Goal: Task Accomplishment & Management: Manage account settings

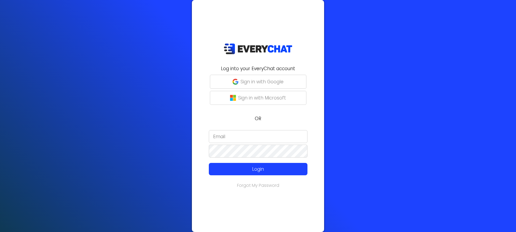
click at [231, 133] on input "email" at bounding box center [258, 136] width 99 height 13
type input "[PERSON_NAME][EMAIL_ADDRESS][DOMAIN_NAME]"
click at [255, 185] on link "Forgot My Password" at bounding box center [258, 185] width 42 height 6
click at [232, 137] on input "email" at bounding box center [258, 136] width 99 height 13
type input "[PERSON_NAME][EMAIL_ADDRESS][DOMAIN_NAME]"
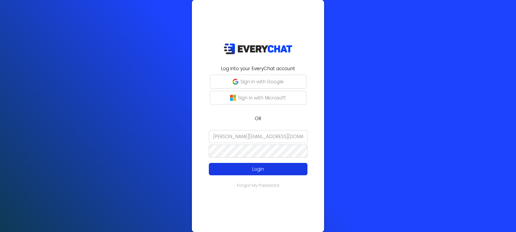
click at [237, 172] on p "Login" at bounding box center [258, 168] width 79 height 7
